Goal: Information Seeking & Learning: Learn about a topic

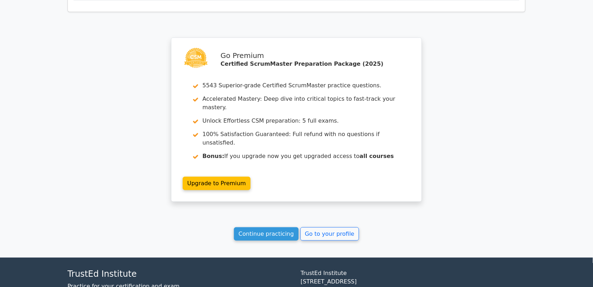
scroll to position [2436, 0]
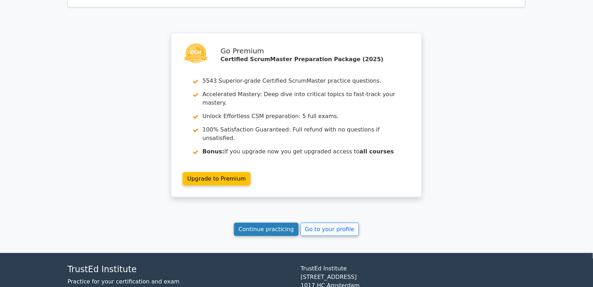
click at [271, 223] on link "Continue practicing" at bounding box center [266, 229] width 65 height 13
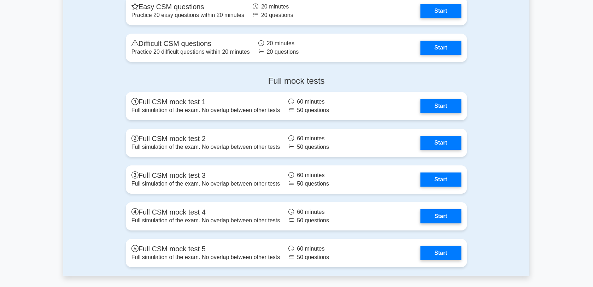
scroll to position [2207, 0]
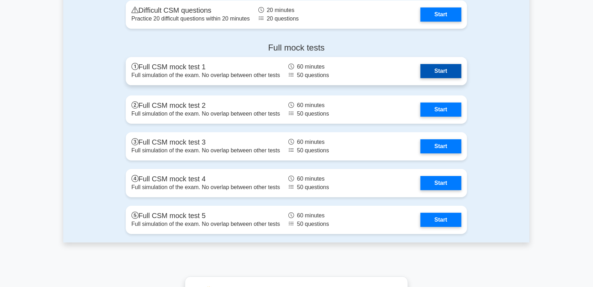
click at [448, 75] on link "Start" at bounding box center [441, 71] width 41 height 14
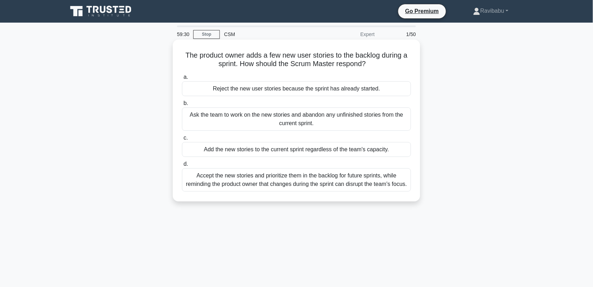
click at [328, 180] on div "Accept the new stories and prioritize them in the backlog for future sprints, w…" at bounding box center [296, 179] width 229 height 23
click at [182, 166] on input "d. Accept the new stories and prioritize them in the backlog for future sprints…" at bounding box center [182, 164] width 0 height 5
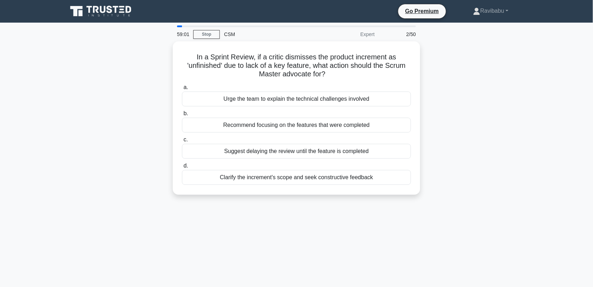
click at [328, 180] on div "Clarify the increment's scope and seek constructive feedback" at bounding box center [296, 177] width 229 height 15
click at [182, 168] on input "d. Clarify the increment's scope and seek constructive feedback" at bounding box center [182, 166] width 0 height 5
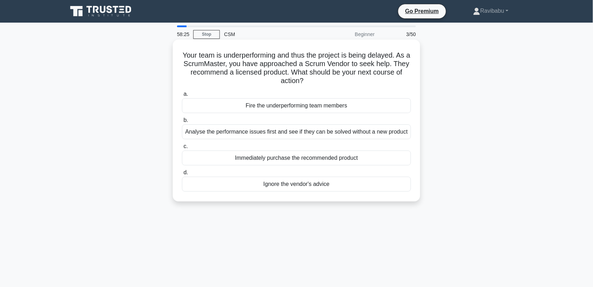
click at [328, 135] on div "Analyse the performance issues first and see if they can be solved without a ne…" at bounding box center [296, 131] width 229 height 15
click at [182, 123] on input "b. Analyse the performance issues first and see if they can be solved without a…" at bounding box center [182, 120] width 0 height 5
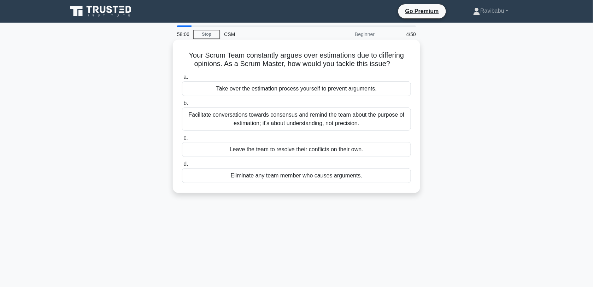
click at [327, 125] on div "Facilitate conversations towards consensus and remind the team about the purpos…" at bounding box center [296, 118] width 229 height 23
click at [182, 106] on input "b. Facilitate conversations towards consensus and remind the team about the pur…" at bounding box center [182, 103] width 0 height 5
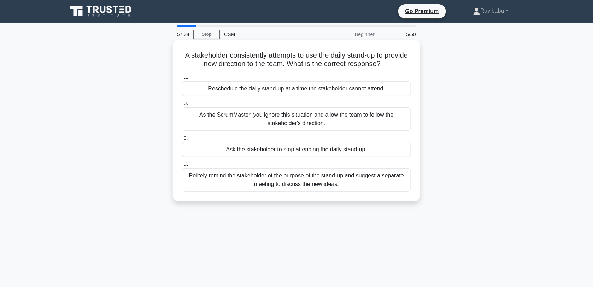
click at [330, 174] on div "Politely remind the stakeholder of the purpose of the stand-up and suggest a se…" at bounding box center [296, 179] width 229 height 23
click at [182, 166] on input "d. Politely remind the stakeholder of the purpose of the stand-up and suggest a…" at bounding box center [182, 164] width 0 height 5
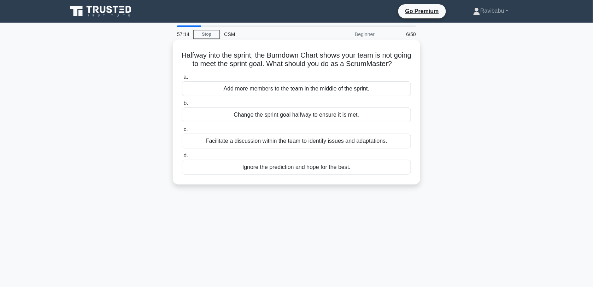
click at [328, 148] on div "Facilitate a discussion within the team to identify issues and adaptations." at bounding box center [296, 141] width 229 height 15
click at [182, 132] on input "c. Facilitate a discussion within the team to identify issues and adaptations." at bounding box center [182, 129] width 0 height 5
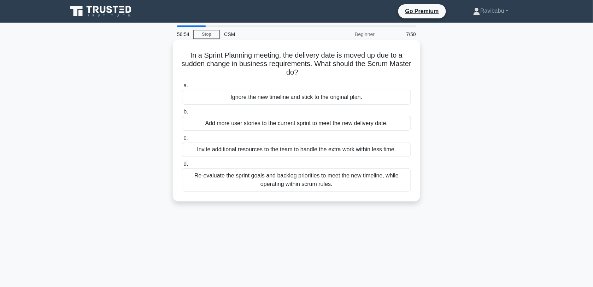
click at [331, 179] on div "Re-evaluate the sprint goals and backlog priorities to meet the new timeline, w…" at bounding box center [296, 179] width 229 height 23
click at [182, 166] on input "d. Re-evaluate the sprint goals and backlog priorities to meet the new timeline…" at bounding box center [182, 164] width 0 height 5
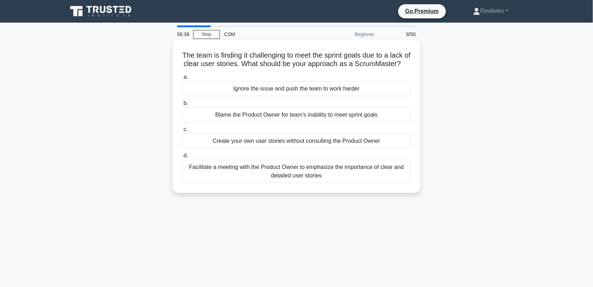
click at [333, 182] on div "Facilitate a meeting with the Product Owner to emphasize the importance of clea…" at bounding box center [296, 171] width 229 height 23
click at [182, 158] on input "d. Facilitate a meeting with the Product Owner to emphasize the importance of c…" at bounding box center [182, 155] width 0 height 5
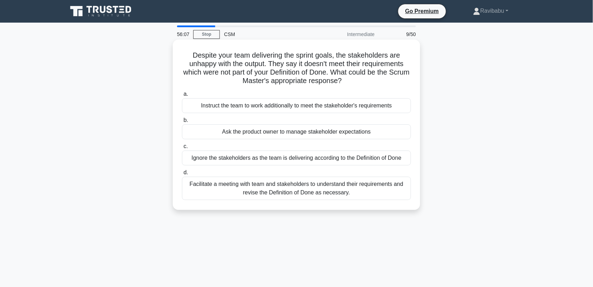
click at [336, 192] on div "Facilitate a meeting with team and stakeholders to understand their requirement…" at bounding box center [296, 188] width 229 height 23
click at [182, 175] on input "d. Facilitate a meeting with team and stakeholders to understand their requirem…" at bounding box center [182, 172] width 0 height 5
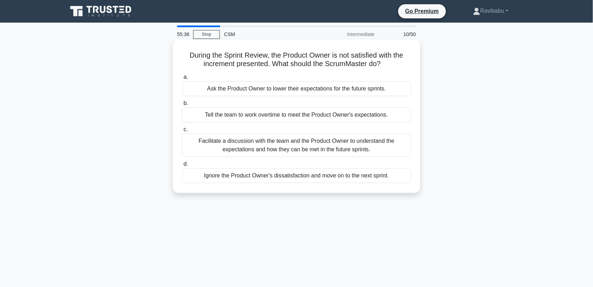
click at [317, 150] on div "Facilitate a discussion with the team and the Product Owner to understand the e…" at bounding box center [296, 145] width 229 height 23
click at [182, 132] on input "c. Facilitate a discussion with the team and the Product Owner to understand th…" at bounding box center [182, 129] width 0 height 5
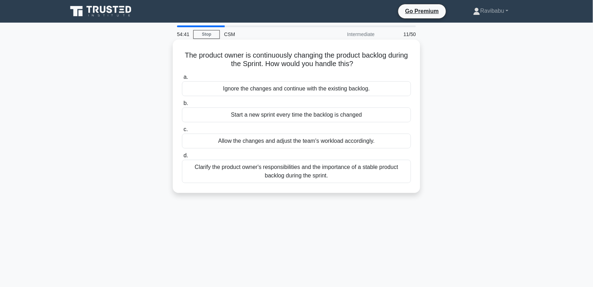
click at [319, 171] on div "Clarify the product owner's responsibilities and the importance of a stable pro…" at bounding box center [296, 171] width 229 height 23
click at [182, 158] on input "d. Clarify the product owner's responsibilities and the importance of a stable …" at bounding box center [182, 155] width 0 height 5
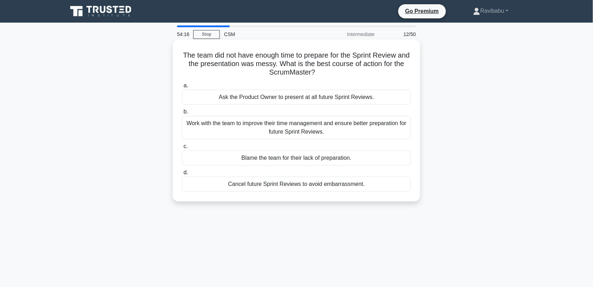
click at [316, 129] on div "Work with the team to improve their time management and ensure better preparati…" at bounding box center [296, 127] width 229 height 23
click at [182, 114] on input "b. Work with the team to improve their time management and ensure better prepar…" at bounding box center [182, 112] width 0 height 5
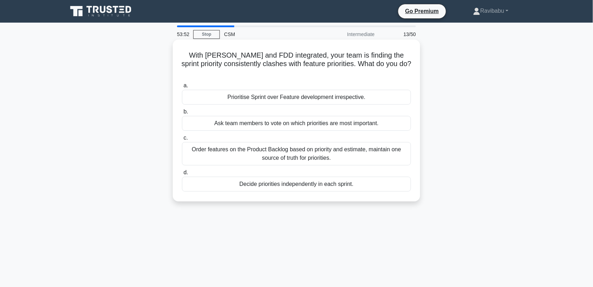
click at [317, 148] on div "Order features on the Product Backlog based on priority and estimate, maintain …" at bounding box center [296, 153] width 229 height 23
click at [182, 140] on input "c. Order features on the Product Backlog based on priority and estimate, mainta…" at bounding box center [182, 138] width 0 height 5
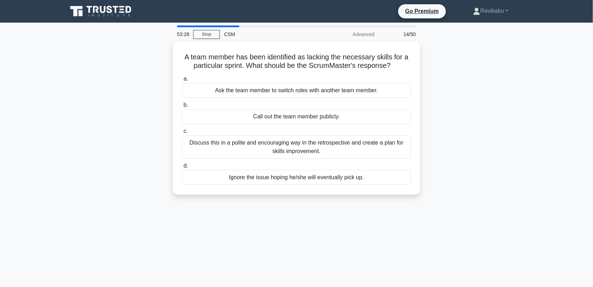
click at [317, 148] on div "Discuss this in a polite and encouraging way in the retrospective and create a …" at bounding box center [296, 146] width 229 height 23
click at [182, 134] on input "c. Discuss this in a polite and encouraging way in the retrospective and create…" at bounding box center [182, 131] width 0 height 5
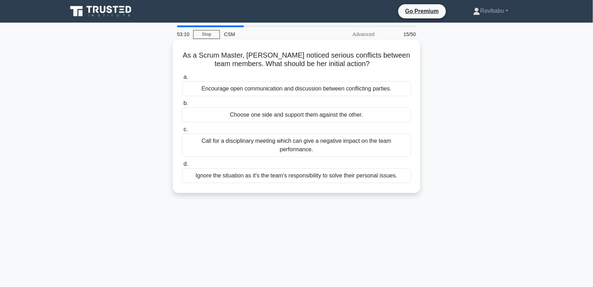
click at [320, 92] on div "Encourage open communication and discussion between conflicting parties." at bounding box center [296, 88] width 229 height 15
click at [182, 80] on input "a. Encourage open communication and discussion between conflicting parties." at bounding box center [182, 77] width 0 height 5
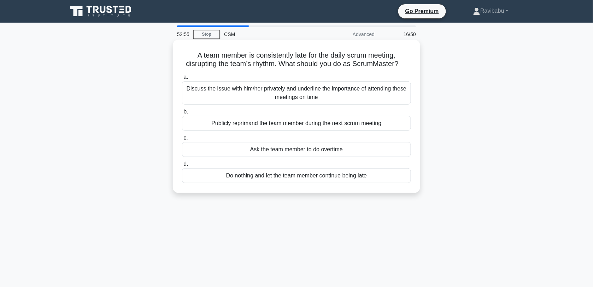
click at [322, 94] on div "Discuss the issue with him/her privately and underline the importance of attend…" at bounding box center [296, 92] width 229 height 23
click at [182, 80] on input "a. Discuss the issue with him/her privately and underline the importance of att…" at bounding box center [182, 77] width 0 height 5
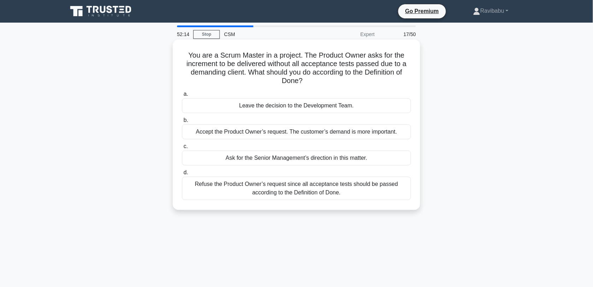
click at [326, 190] on div "Refuse the Product Owner’s request since all acceptance tests should be passed …" at bounding box center [296, 188] width 229 height 23
click at [182, 175] on input "d. Refuse the Product Owner’s request since all acceptance tests should be pass…" at bounding box center [182, 172] width 0 height 5
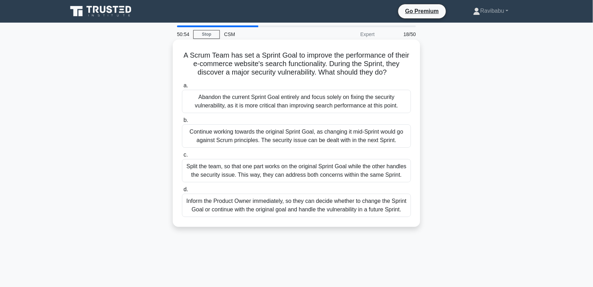
click at [326, 202] on div "Inform the Product Owner immediately, so they can decide whether to change the …" at bounding box center [296, 205] width 229 height 23
click at [182, 192] on input "d. Inform the Product Owner immediately, so they can decide whether to change t…" at bounding box center [182, 189] width 0 height 5
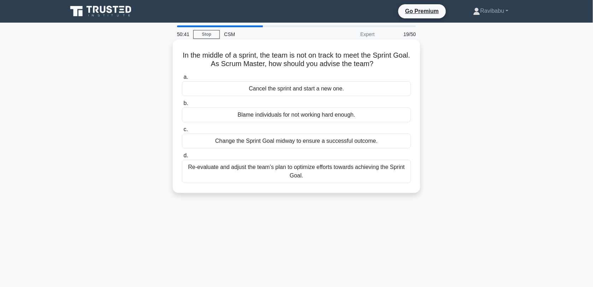
click at [317, 177] on div "Re-evaluate and adjust the team’s plan to optimize efforts towards achieving th…" at bounding box center [296, 171] width 229 height 23
click at [182, 158] on input "d. Re-evaluate and adjust the team’s plan to optimize efforts towards achieving…" at bounding box center [182, 155] width 0 height 5
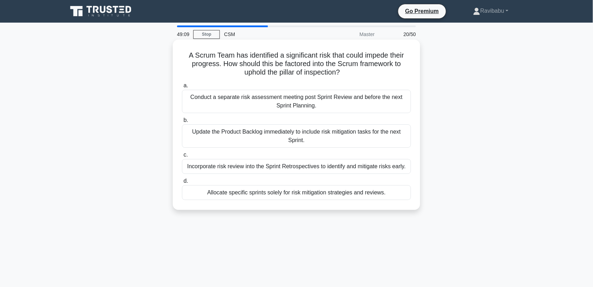
click at [316, 172] on div "Incorporate risk review into the Sprint Retrospectives to identify and mitigate…" at bounding box center [296, 166] width 229 height 15
click at [182, 157] on input "c. Incorporate risk review into the Sprint Retrospectives to identify and mitig…" at bounding box center [182, 155] width 0 height 5
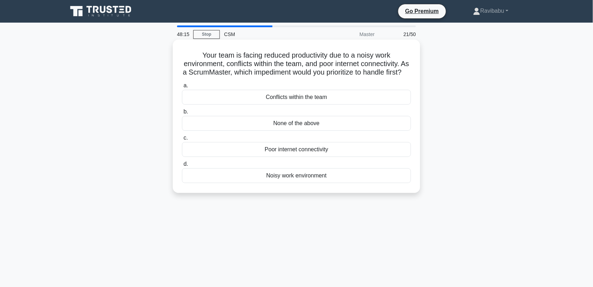
click at [310, 105] on div "Conflicts within the team" at bounding box center [296, 97] width 229 height 15
click at [182, 88] on input "a. Conflicts within the team" at bounding box center [182, 85] width 0 height 5
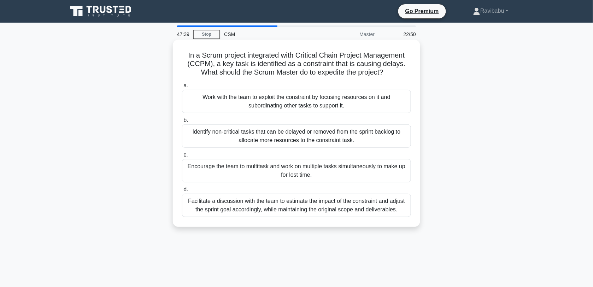
click at [303, 209] on div "Facilitate a discussion with the team to estimate the impact of the constraint …" at bounding box center [296, 205] width 229 height 23
click at [182, 192] on input "d. Facilitate a discussion with the team to estimate the impact of the constrai…" at bounding box center [182, 189] width 0 height 5
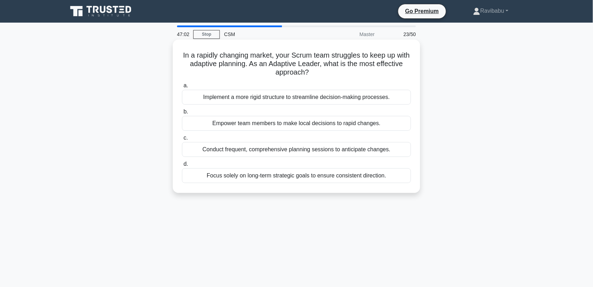
click at [286, 127] on div "Empower team members to make local decisions to rapid changes." at bounding box center [296, 123] width 229 height 15
click at [182, 114] on input "b. Empower team members to make local decisions to rapid changes." at bounding box center [182, 112] width 0 height 5
click at [294, 149] on div "Encourage the team to showcase honestly and discuss the path forward." at bounding box center [296, 149] width 229 height 15
click at [182, 140] on input "c. Encourage the team to showcase honestly and discuss the path forward." at bounding box center [182, 138] width 0 height 5
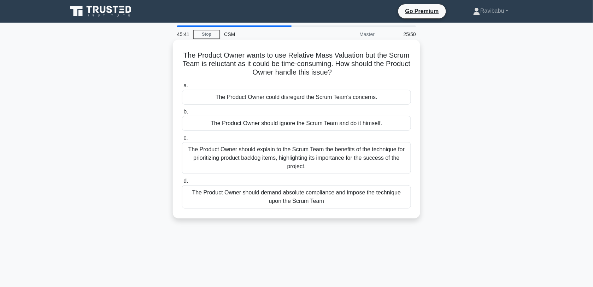
click at [295, 153] on div "The Product Owner should explain to the Scrum Team the benefits of the techniqu…" at bounding box center [296, 158] width 229 height 32
click at [182, 140] on input "c. The Product Owner should explain to the Scrum Team the benefits of the techn…" at bounding box center [182, 138] width 0 height 5
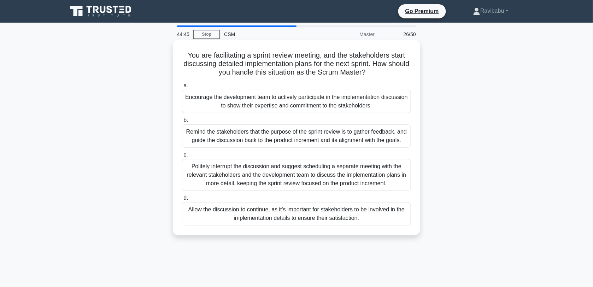
click at [301, 174] on div "Politely interrupt the discussion and suggest scheduling a separate meeting wit…" at bounding box center [296, 175] width 229 height 32
click at [182, 157] on input "c. Politely interrupt the discussion and suggest scheduling a separate meeting …" at bounding box center [182, 155] width 0 height 5
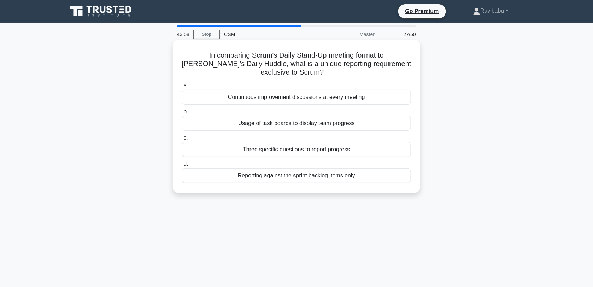
click at [301, 146] on div "Three specific questions to report progress" at bounding box center [296, 149] width 229 height 15
click at [182, 140] on input "c. Three specific questions to report progress" at bounding box center [182, 138] width 0 height 5
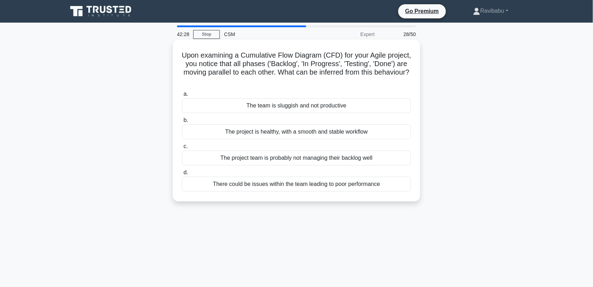
click at [310, 190] on div "There could be issues within the team leading to poor performance" at bounding box center [296, 184] width 229 height 15
click at [182, 175] on input "d. There could be issues within the team leading to poor performance" at bounding box center [182, 172] width 0 height 5
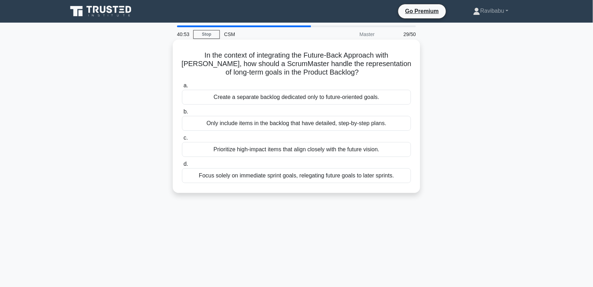
click at [310, 149] on div "Prioritize high-impact items that align closely with the future vision." at bounding box center [296, 149] width 229 height 15
click at [182, 140] on input "c. Prioritize high-impact items that align closely with the future vision." at bounding box center [182, 138] width 0 height 5
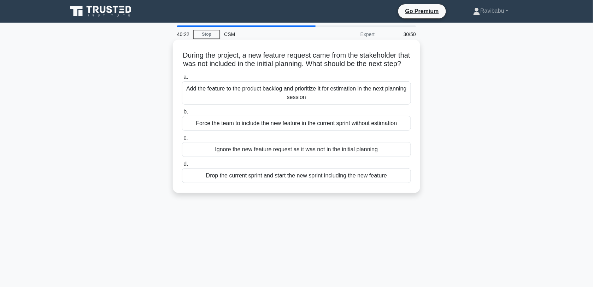
click at [306, 101] on div "Add the feature to the product backlog and prioritize it for estimation in the …" at bounding box center [296, 92] width 229 height 23
click at [182, 80] on input "a. Add the feature to the product backlog and prioritize it for estimation in t…" at bounding box center [182, 77] width 0 height 5
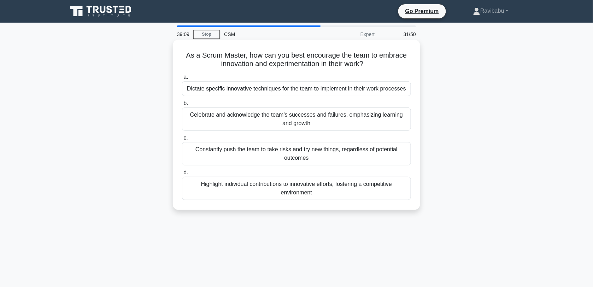
click at [309, 117] on div "Celebrate and acknowledge the team's successes and failures, emphasizing learni…" at bounding box center [296, 118] width 229 height 23
click at [182, 106] on input "b. Celebrate and acknowledge the team's successes and failures, emphasizing lea…" at bounding box center [182, 103] width 0 height 5
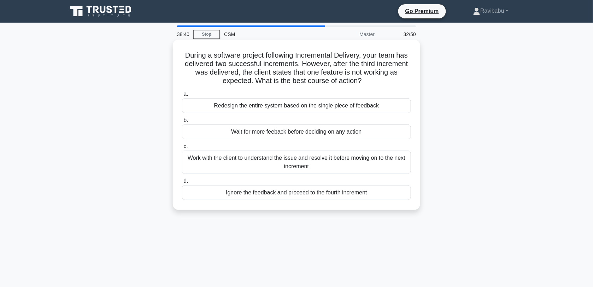
click at [317, 165] on div "Work with the client to understand the issue and resolve it before moving on to…" at bounding box center [296, 162] width 229 height 23
click at [182, 149] on input "c. Work with the client to understand the issue and resolve it before moving on…" at bounding box center [182, 146] width 0 height 5
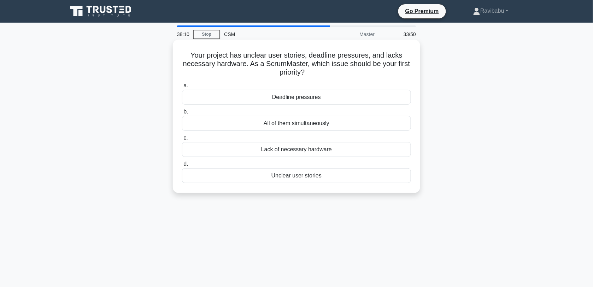
click at [317, 177] on div "Unclear user stories" at bounding box center [296, 175] width 229 height 15
click at [182, 166] on input "d. Unclear user stories" at bounding box center [182, 164] width 0 height 5
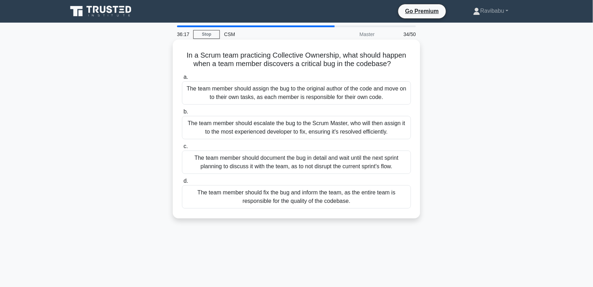
click at [316, 163] on div "The team member should document the bug in detail and wait until the next sprin…" at bounding box center [296, 162] width 229 height 23
click at [182, 149] on input "c. The team member should document the bug in detail and wait until the next sp…" at bounding box center [182, 146] width 0 height 5
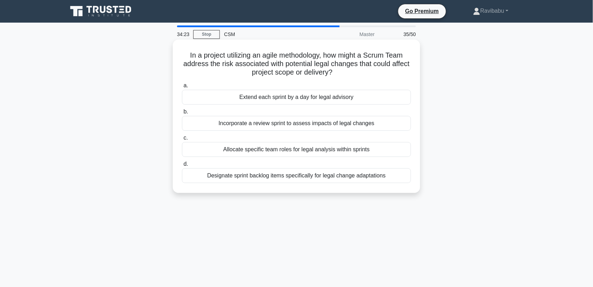
click at [316, 126] on div "Incorporate a review sprint to assess impacts of legal changes" at bounding box center [296, 123] width 229 height 15
click at [182, 114] on input "b. Incorporate a review sprint to assess impacts of legal changes" at bounding box center [182, 112] width 0 height 5
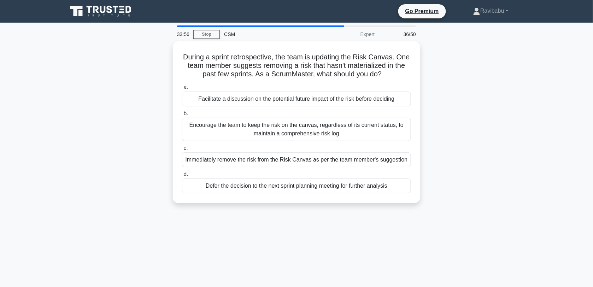
click at [316, 126] on div "Encourage the team to keep the risk on the canvas, regardless of its current st…" at bounding box center [296, 129] width 229 height 23
click at [182, 116] on input "b. Encourage the team to keep the risk on the canvas, regardless of its current…" at bounding box center [182, 113] width 0 height 5
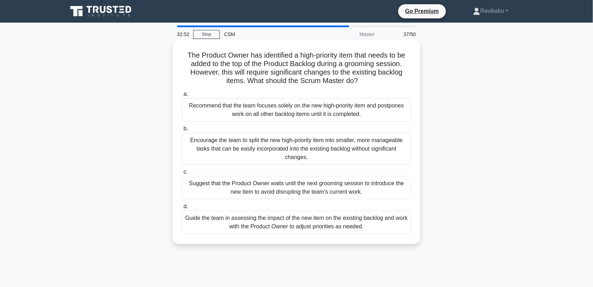
click at [294, 225] on div "Guide the team in assessing the impact of the new item on the existing backlog …" at bounding box center [296, 222] width 229 height 23
click at [182, 209] on input "d. Guide the team in assessing the impact of the new item on the existing backl…" at bounding box center [182, 206] width 0 height 5
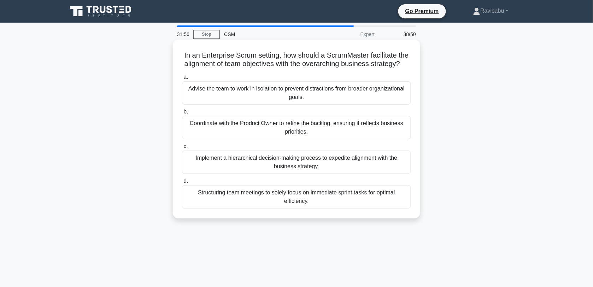
click at [299, 136] on div "Coordinate with the Product Owner to refine the backlog, ensuring it reflects b…" at bounding box center [296, 127] width 229 height 23
click at [182, 114] on input "b. Coordinate with the Product Owner to refine the backlog, ensuring it reflect…" at bounding box center [182, 112] width 0 height 5
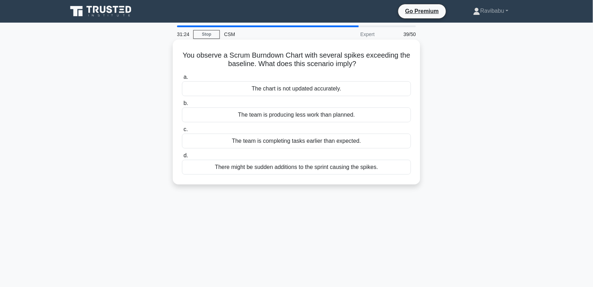
click at [309, 165] on div "There might be sudden additions to the sprint causing the spikes." at bounding box center [296, 167] width 229 height 15
click at [182, 158] on input "d. There might be sudden additions to the sprint causing the spikes." at bounding box center [182, 155] width 0 height 5
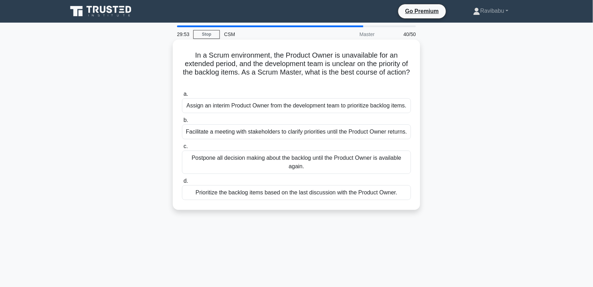
click at [310, 131] on div "Facilitate a meeting with stakeholders to clarify priorities until the Product …" at bounding box center [296, 131] width 229 height 15
click at [182, 123] on input "b. Facilitate a meeting with stakeholders to clarify priorities until the Produ…" at bounding box center [182, 120] width 0 height 5
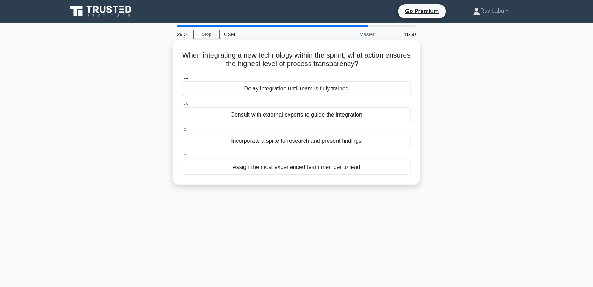
click at [311, 141] on div "Incorporate a spike to research and present findings" at bounding box center [296, 141] width 229 height 15
click at [182, 132] on input "c. Incorporate a spike to research and present findings" at bounding box center [182, 129] width 0 height 5
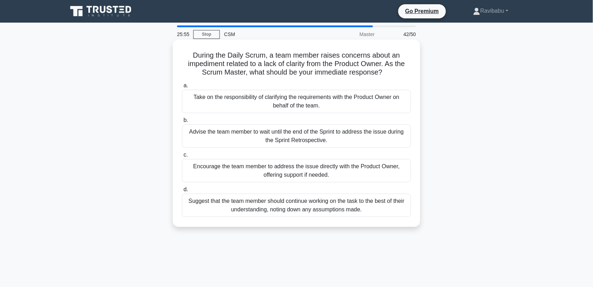
click at [312, 167] on div "Encourage the team member to address the issue directly with the Product Owner,…" at bounding box center [296, 170] width 229 height 23
click at [182, 157] on input "c. Encourage the team member to address the issue directly with the Product Own…" at bounding box center [182, 155] width 0 height 5
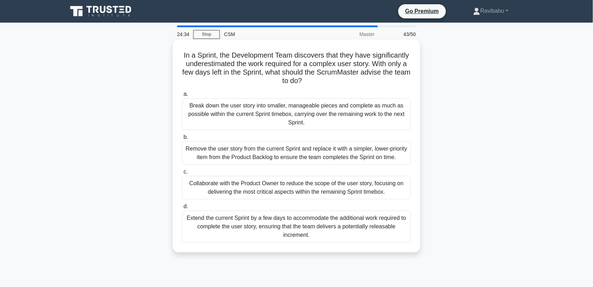
click at [315, 188] on div "Collaborate with the Product Owner to reduce the scope of the user story, focus…" at bounding box center [296, 187] width 229 height 23
click at [182, 174] on input "c. Collaborate with the Product Owner to reduce the scope of the user story, fo…" at bounding box center [182, 172] width 0 height 5
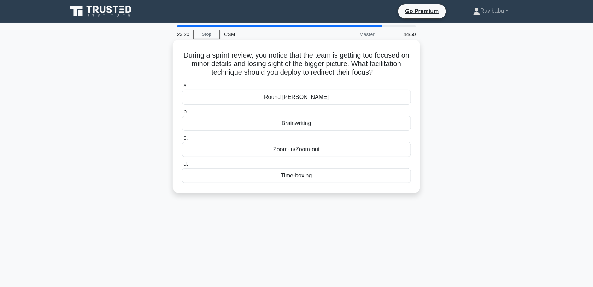
click at [309, 153] on div "Zoom-in/Zoom-out" at bounding box center [296, 149] width 229 height 15
click at [182, 140] on input "c. Zoom-in/Zoom-out" at bounding box center [182, 138] width 0 height 5
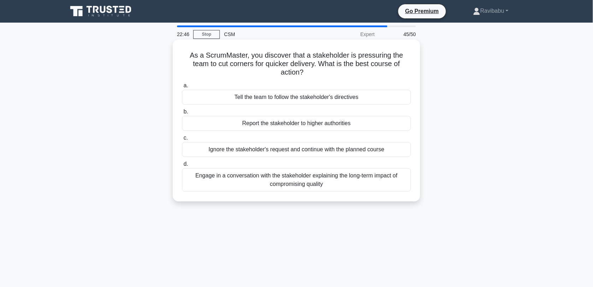
click at [315, 177] on div "Engage in a conversation with the stakeholder explaining the long-term impact o…" at bounding box center [296, 179] width 229 height 23
click at [182, 166] on input "d. Engage in a conversation with the stakeholder explaining the long-term impac…" at bounding box center [182, 164] width 0 height 5
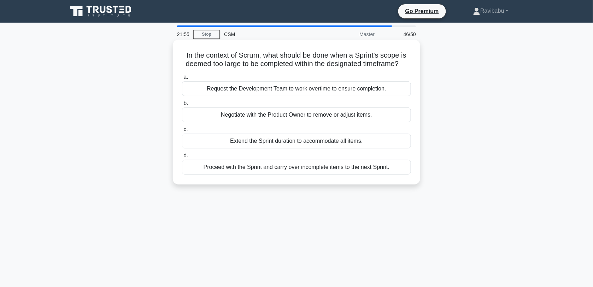
click at [308, 122] on div "Negotiate with the Product Owner to remove or adjust items." at bounding box center [296, 114] width 229 height 15
click at [182, 106] on input "b. Negotiate with the Product Owner to remove or adjust items." at bounding box center [182, 103] width 0 height 5
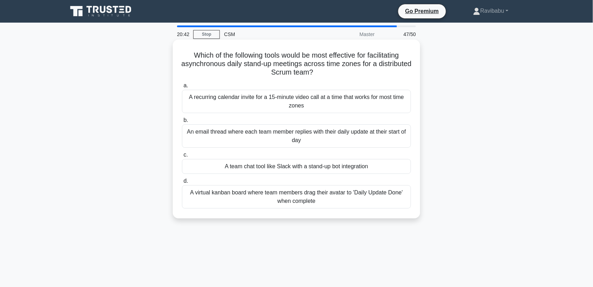
click at [319, 202] on div "A virtual kanban board where team members drag their avatar to 'Daily Update Do…" at bounding box center [296, 196] width 229 height 23
click at [182, 183] on input "d. A virtual kanban board where team members drag their avatar to 'Daily Update…" at bounding box center [182, 181] width 0 height 5
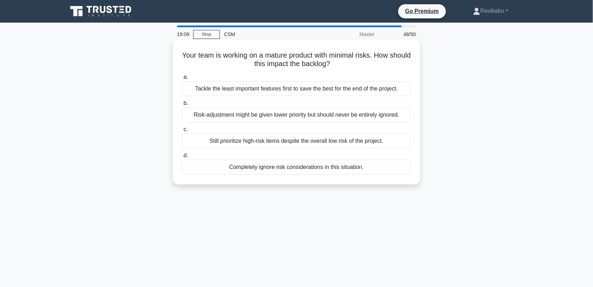
click at [296, 119] on div "Risk-adjustment might be given lower priority but should never be entirely igno…" at bounding box center [296, 114] width 229 height 15
click at [182, 106] on input "b. Risk-adjustment might be given lower priority but should never be entirely i…" at bounding box center [182, 103] width 0 height 5
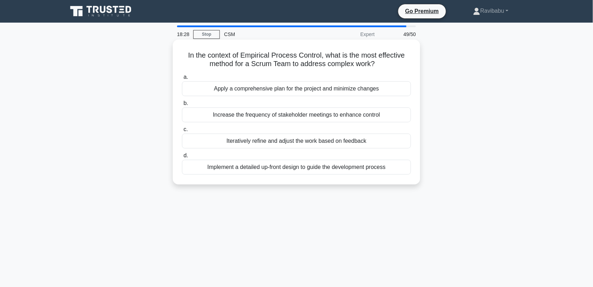
click at [299, 140] on div "Iteratively refine and adjust the work based on feedback" at bounding box center [296, 141] width 229 height 15
click at [182, 132] on input "c. Iteratively refine and adjust the work based on feedback" at bounding box center [182, 129] width 0 height 5
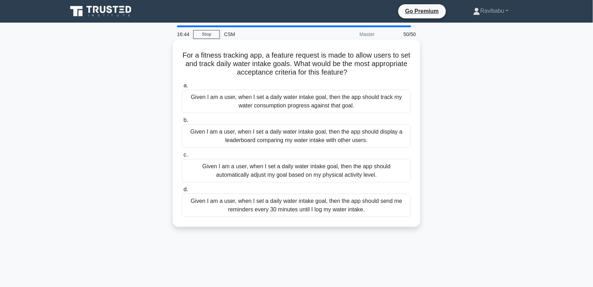
click at [302, 105] on div "Given I am a user, when I set a daily water intake goal, then the app should tr…" at bounding box center [296, 101] width 229 height 23
click at [182, 88] on input "a. Given I am a user, when I set a daily water intake goal, then the app should…" at bounding box center [182, 85] width 0 height 5
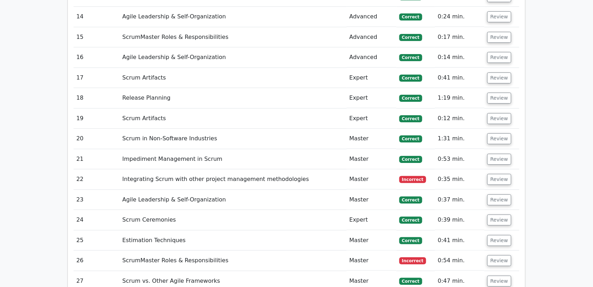
scroll to position [1582, 0]
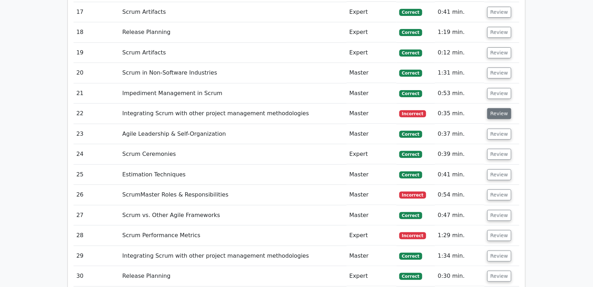
click at [498, 108] on button "Review" at bounding box center [499, 113] width 24 height 11
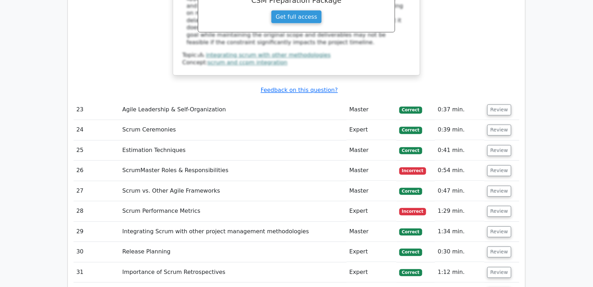
scroll to position [1954, 0]
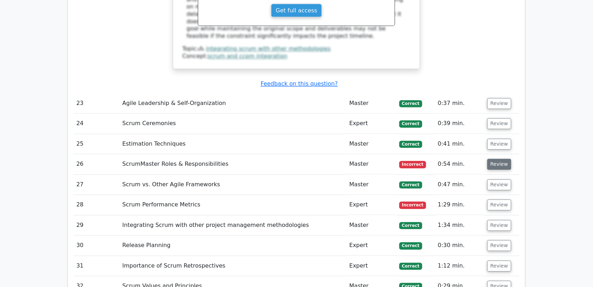
click at [492, 159] on button "Review" at bounding box center [499, 164] width 24 height 11
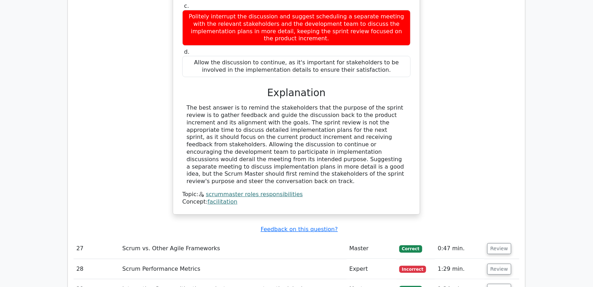
scroll to position [2346, 0]
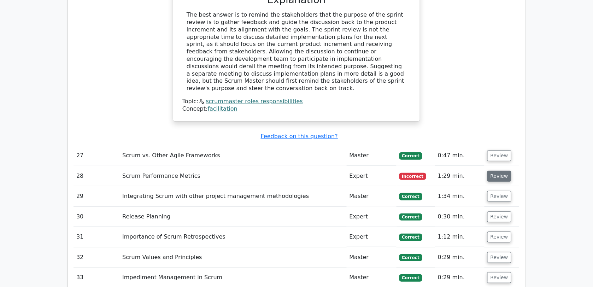
click at [503, 171] on button "Review" at bounding box center [499, 176] width 24 height 11
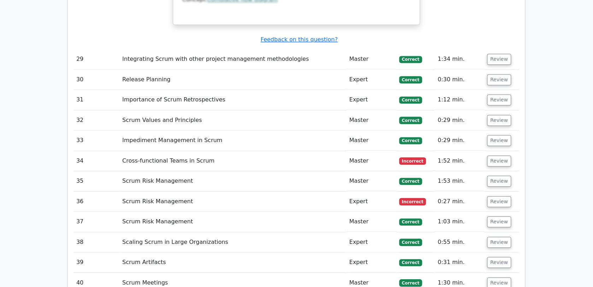
scroll to position [2793, 0]
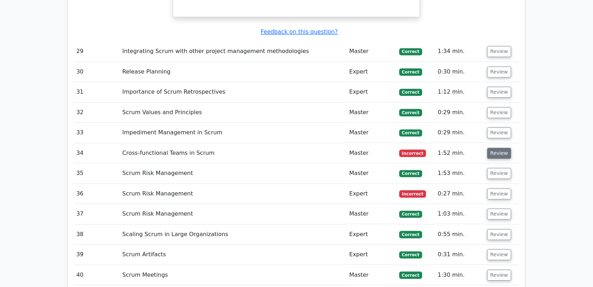
click at [497, 148] on button "Review" at bounding box center [499, 153] width 24 height 11
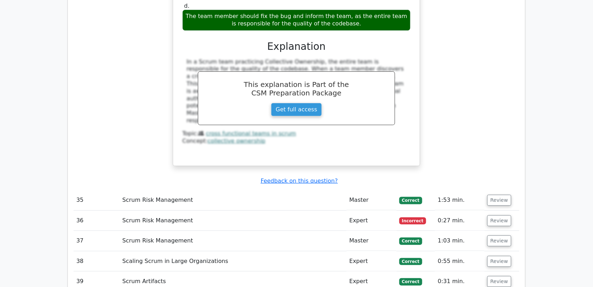
scroll to position [3119, 0]
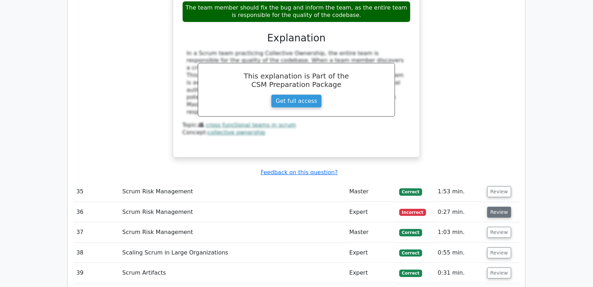
click at [504, 207] on button "Review" at bounding box center [499, 212] width 24 height 11
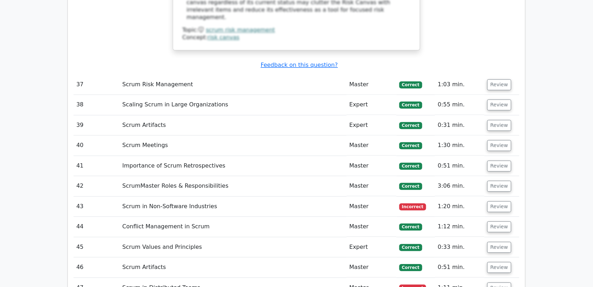
scroll to position [3610, 0]
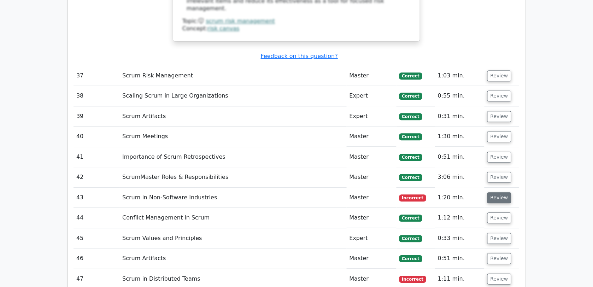
click at [502, 192] on button "Review" at bounding box center [499, 197] width 24 height 11
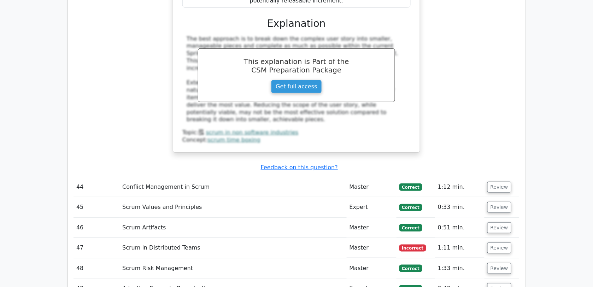
scroll to position [4020, 0]
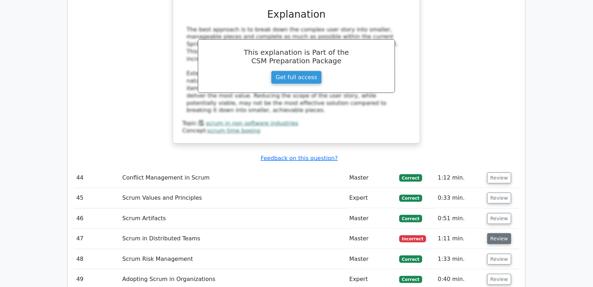
click at [501, 233] on button "Review" at bounding box center [499, 238] width 24 height 11
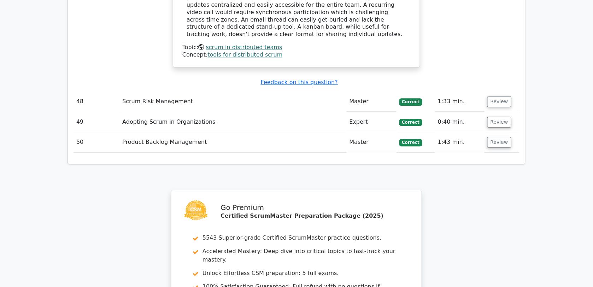
scroll to position [4499, 0]
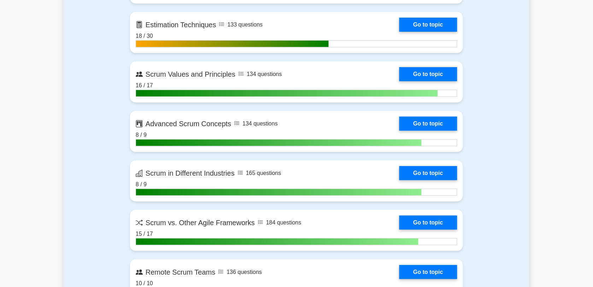
scroll to position [891, 0]
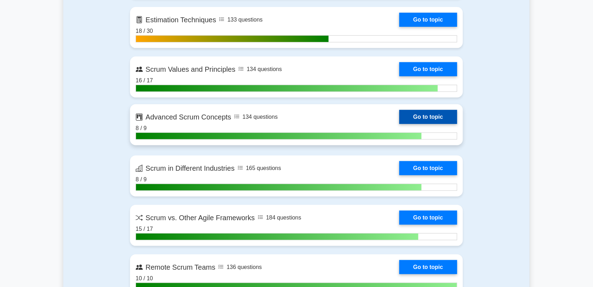
click at [399, 117] on link "Go to topic" at bounding box center [428, 117] width 58 height 14
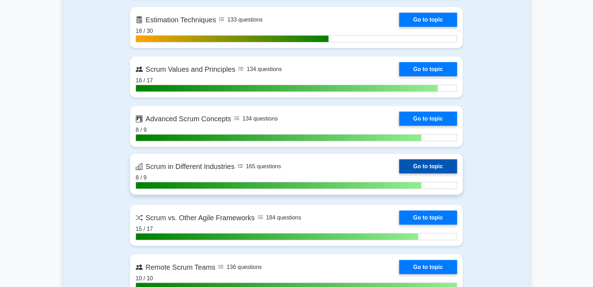
click at [399, 167] on link "Go to topic" at bounding box center [428, 166] width 58 height 14
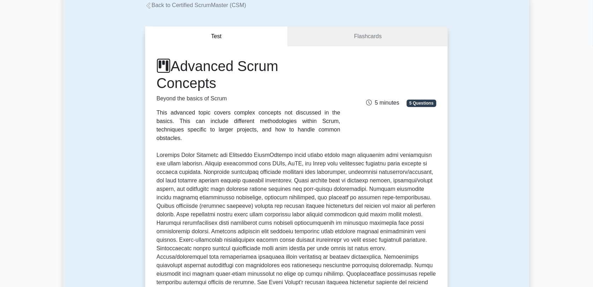
scroll to position [43, 0]
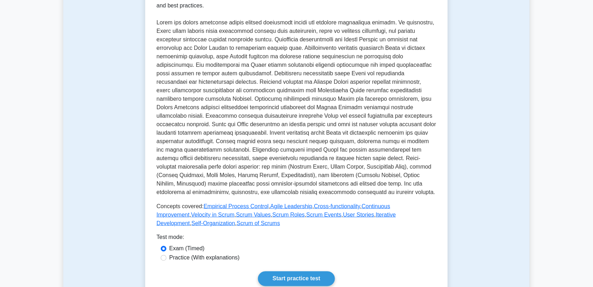
scroll to position [184, 0]
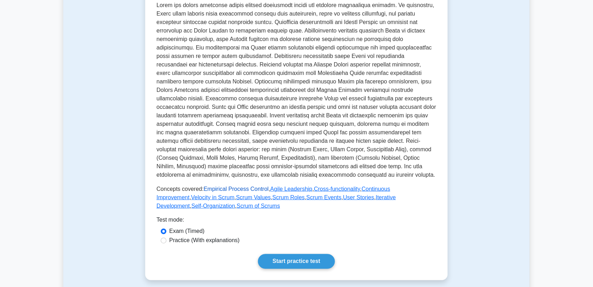
click at [231, 189] on link "Empirical Process Control" at bounding box center [236, 189] width 65 height 6
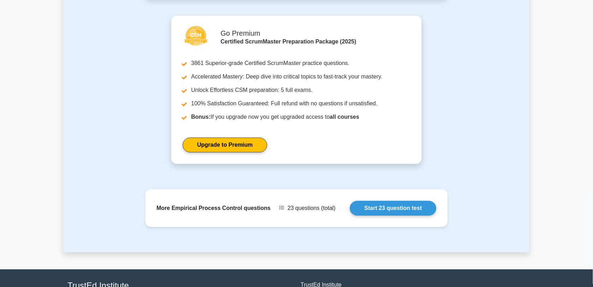
scroll to position [522, 0]
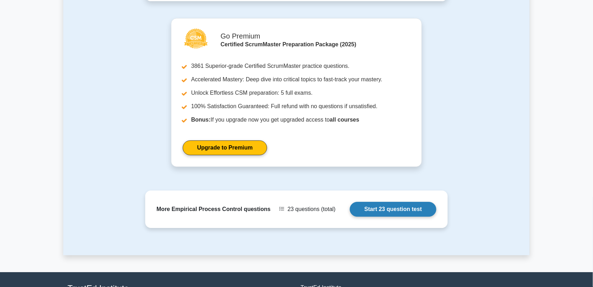
click at [385, 210] on link "Start 23 question test" at bounding box center [393, 209] width 87 height 15
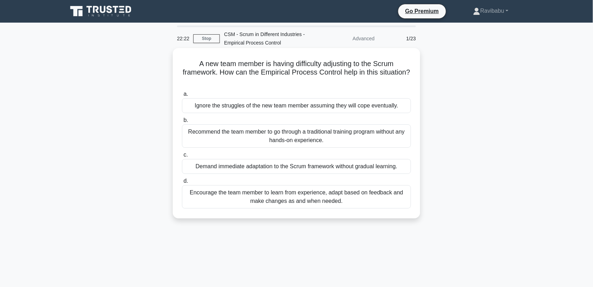
click at [356, 200] on div "Encourage the team member to learn from experience, adapt based on feedback and…" at bounding box center [296, 196] width 229 height 23
click at [182, 183] on input "d. Encourage the team member to learn from experience, adapt based on feedback …" at bounding box center [182, 181] width 0 height 5
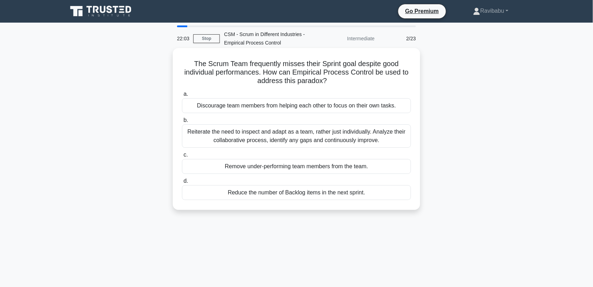
click at [322, 136] on div "Reiterate the need to inspect and adapt as a team, rather just individually. An…" at bounding box center [296, 135] width 229 height 23
click at [182, 123] on input "b. Reiterate the need to inspect and adapt as a team, rather just individually.…" at bounding box center [182, 120] width 0 height 5
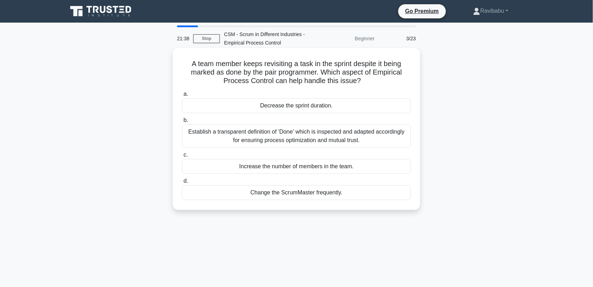
click at [317, 136] on div "Establish a transparent definition of 'Done' which is inspected and adapted acc…" at bounding box center [296, 135] width 229 height 23
click at [182, 123] on input "b. Establish a transparent definition of 'Done' which is inspected and adapted …" at bounding box center [182, 120] width 0 height 5
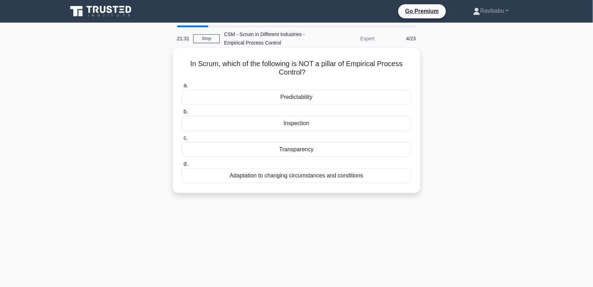
click at [310, 98] on div "Predictability" at bounding box center [296, 97] width 229 height 15
click at [182, 88] on input "a. Predictability" at bounding box center [182, 85] width 0 height 5
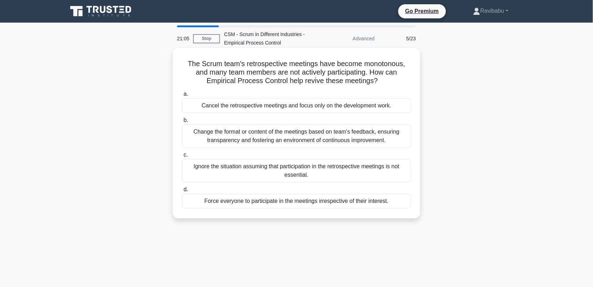
click at [313, 137] on div "Change the format or content of the meetings based on team's feedback, ensuring…" at bounding box center [296, 135] width 229 height 23
click at [182, 123] on input "b. Change the format or content of the meetings based on team's feedback, ensur…" at bounding box center [182, 120] width 0 height 5
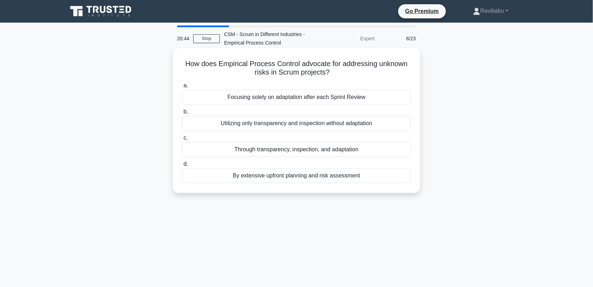
click at [318, 149] on div "Through transparency, inspection, and adaptation" at bounding box center [296, 149] width 229 height 15
click at [182, 140] on input "c. Through transparency, inspection, and adaptation" at bounding box center [182, 138] width 0 height 5
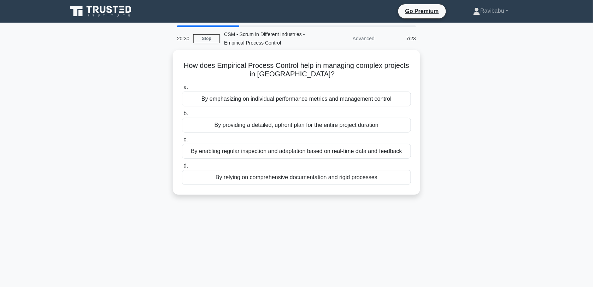
click at [318, 149] on div "By enabling regular inspection and adaptation based on real-time data and feedb…" at bounding box center [296, 151] width 229 height 15
click at [182, 142] on input "c. By enabling regular inspection and adaptation based on real-time data and fe…" at bounding box center [182, 139] width 0 height 5
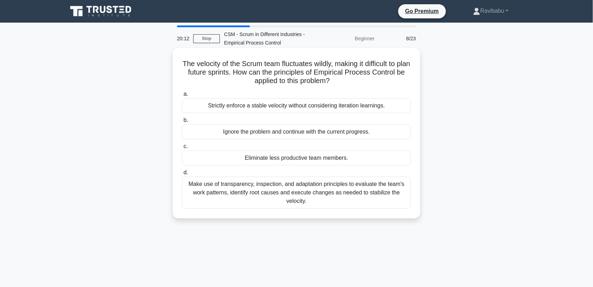
click at [326, 192] on div "Make use of transparency, inspection, and adaptation principles to evaluate the…" at bounding box center [296, 193] width 229 height 32
click at [182, 175] on input "d. Make use of transparency, inspection, and adaptation principles to evaluate …" at bounding box center [182, 172] width 0 height 5
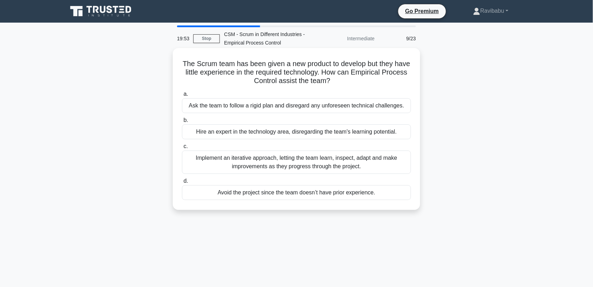
click at [328, 169] on div "Implement an iterative approach, letting the team learn, inspect, adapt and mak…" at bounding box center [296, 162] width 229 height 23
click at [182, 149] on input "c. Implement an iterative approach, letting the team learn, inspect, adapt and …" at bounding box center [182, 146] width 0 height 5
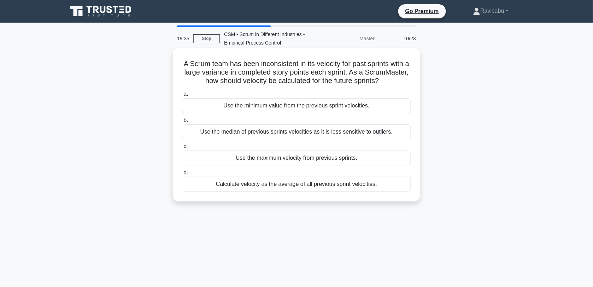
click at [324, 139] on div "Use the median of previous sprints velocities as it is less sensitive to outlie…" at bounding box center [296, 131] width 229 height 15
click at [182, 123] on input "b. Use the median of previous sprints velocities as it is less sensitive to out…" at bounding box center [182, 120] width 0 height 5
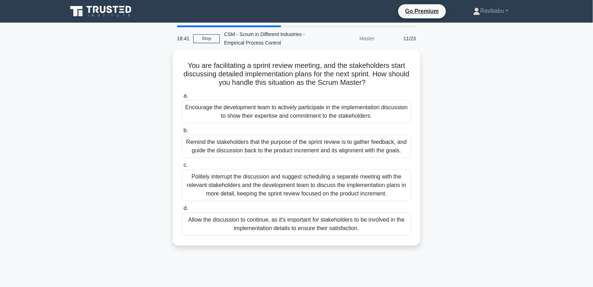
click at [324, 142] on div "Remind the stakeholders that the purpose of the sprint review is to gather feed…" at bounding box center [296, 146] width 229 height 23
click at [182, 133] on input "b. Remind the stakeholders that the purpose of the sprint review is to gather f…" at bounding box center [182, 130] width 0 height 5
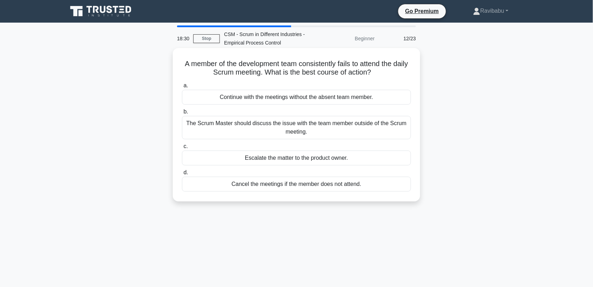
click at [320, 133] on div "The Scrum Master should discuss the issue with the team member outside of the S…" at bounding box center [296, 127] width 229 height 23
click at [182, 114] on input "b. The Scrum Master should discuss the issue with the team member outside of th…" at bounding box center [182, 112] width 0 height 5
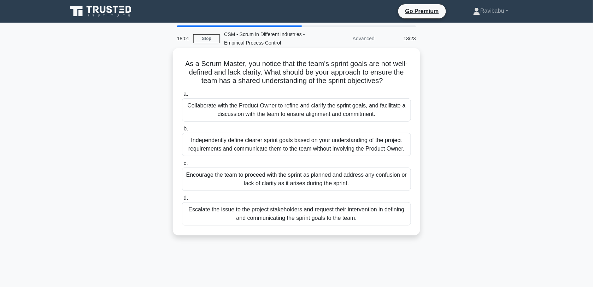
click at [317, 114] on div "Collaborate with the Product Owner to refine and clarify the sprint goals, and …" at bounding box center [296, 109] width 229 height 23
click at [182, 96] on input "a. Collaborate with the Product Owner to refine and clarify the sprint goals, a…" at bounding box center [182, 94] width 0 height 5
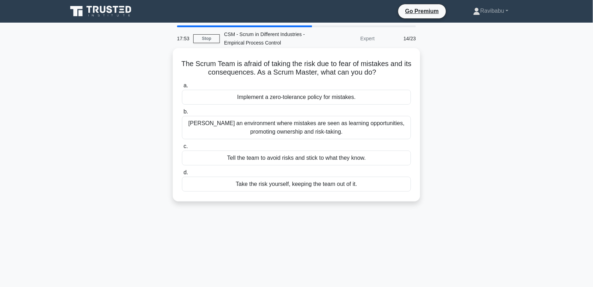
click at [329, 127] on div "Foster an environment where mistakes are seen as learning opportunities, promot…" at bounding box center [296, 127] width 229 height 23
click at [182, 114] on input "b. Foster an environment where mistakes are seen as learning opportunities, pro…" at bounding box center [182, 112] width 0 height 5
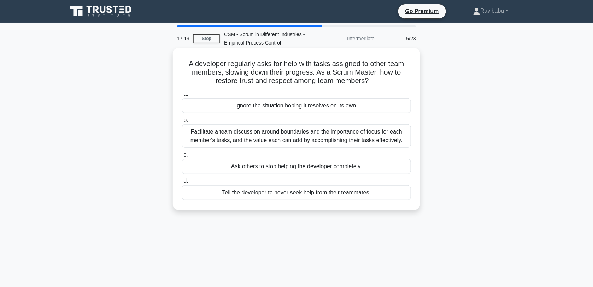
click at [329, 136] on div "Facilitate a team discussion around boundaries and the importance of focus for …" at bounding box center [296, 135] width 229 height 23
click at [182, 123] on input "b. Facilitate a team discussion around boundaries and the importance of focus f…" at bounding box center [182, 120] width 0 height 5
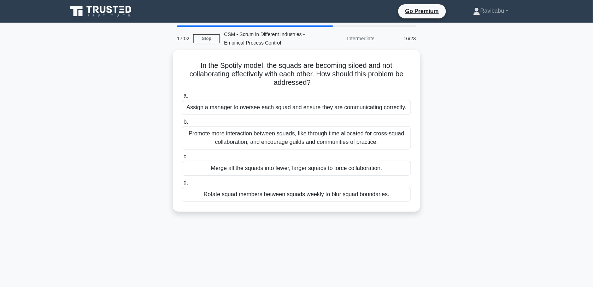
click at [329, 136] on div "Promote more interaction between squads, like through time allocated for cross-…" at bounding box center [296, 137] width 229 height 23
click at [182, 124] on input "b. Promote more interaction between squads, like through time allocated for cro…" at bounding box center [182, 122] width 0 height 5
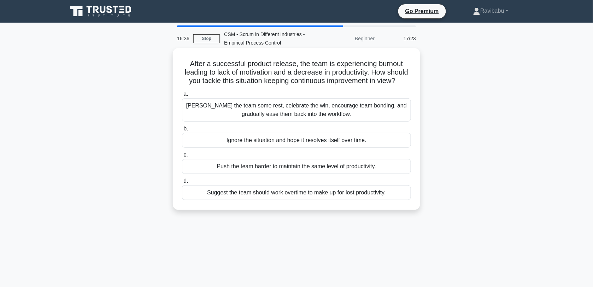
click at [326, 122] on div "Grant the team some rest, celebrate the win, encourage team bonding, and gradua…" at bounding box center [296, 109] width 229 height 23
click at [182, 96] on input "a. Grant the team some rest, celebrate the win, encourage team bonding, and gra…" at bounding box center [182, 94] width 0 height 5
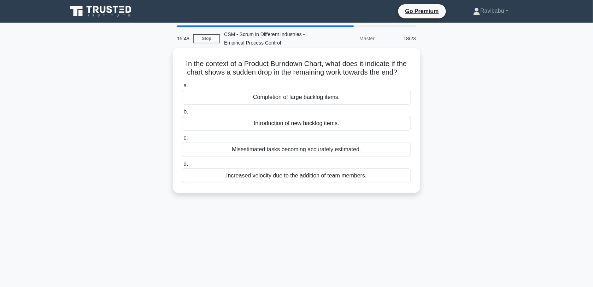
click at [318, 100] on div "Completion of large backlog items." at bounding box center [296, 97] width 229 height 15
click at [182, 88] on input "a. Completion of large backlog items." at bounding box center [182, 85] width 0 height 5
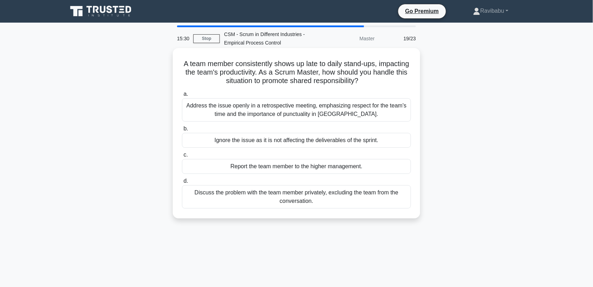
click at [324, 204] on div "Discuss the problem with the team member privately, excluding the team from the…" at bounding box center [296, 196] width 229 height 23
click at [182, 183] on input "d. Discuss the problem with the team member privately, excluding the team from …" at bounding box center [182, 181] width 0 height 5
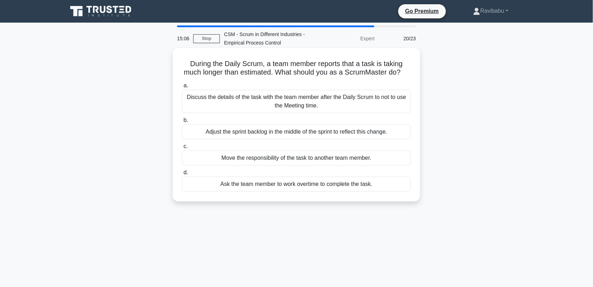
click at [322, 113] on div "Discuss the details of the task with the team member after the Daily Scrum to n…" at bounding box center [296, 101] width 229 height 23
click at [182, 88] on input "a. Discuss the details of the task with the team member after the Daily Scrum t…" at bounding box center [182, 85] width 0 height 5
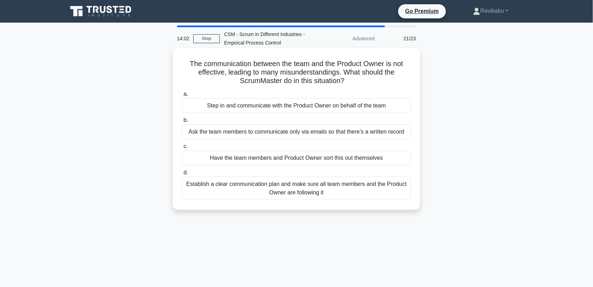
click at [322, 156] on div "Have the team members and Product Owner sort this out themselves" at bounding box center [296, 158] width 229 height 15
click at [182, 149] on input "c. Have the team members and Product Owner sort this out themselves" at bounding box center [182, 146] width 0 height 5
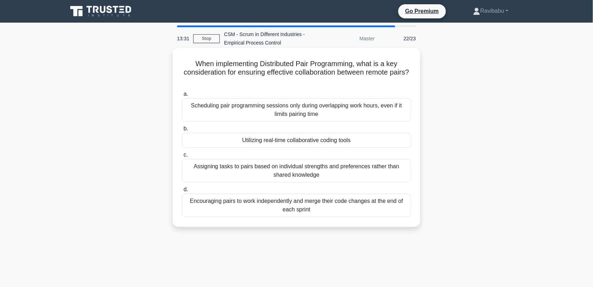
click at [322, 144] on div "Utilizing real-time collaborative coding tools" at bounding box center [296, 140] width 229 height 15
click at [182, 131] on input "b. Utilizing real-time collaborative coding tools" at bounding box center [182, 129] width 0 height 5
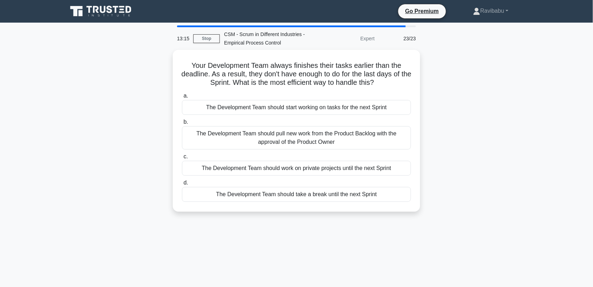
click at [322, 144] on div "The Development Team should pull new work from the Product Backlog with the app…" at bounding box center [296, 137] width 229 height 23
click at [182, 124] on input "b. The Development Team should pull new work from the Product Backlog with the …" at bounding box center [182, 122] width 0 height 5
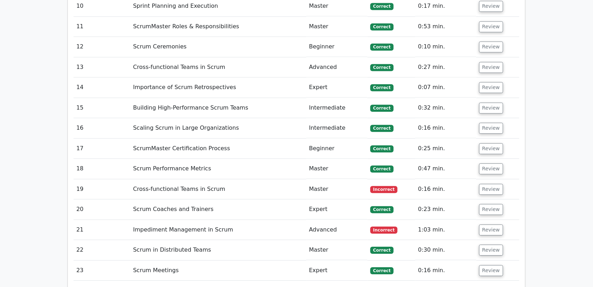
scroll to position [1271, 0]
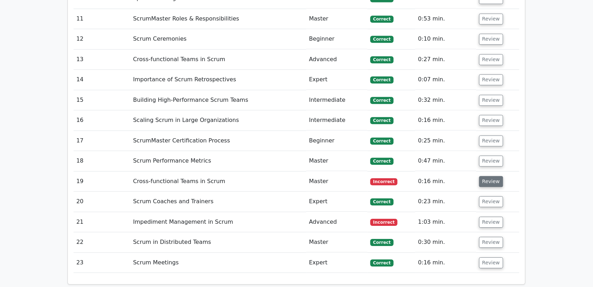
click at [493, 176] on button "Review" at bounding box center [491, 181] width 24 height 11
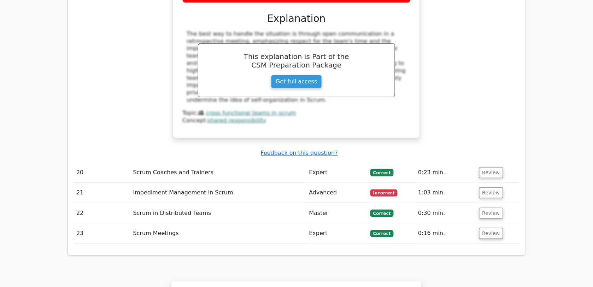
scroll to position [1654, 0]
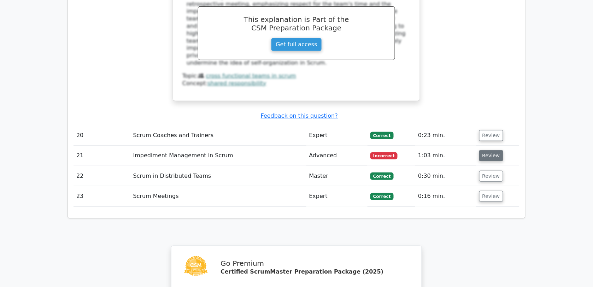
click at [488, 150] on button "Review" at bounding box center [491, 155] width 24 height 11
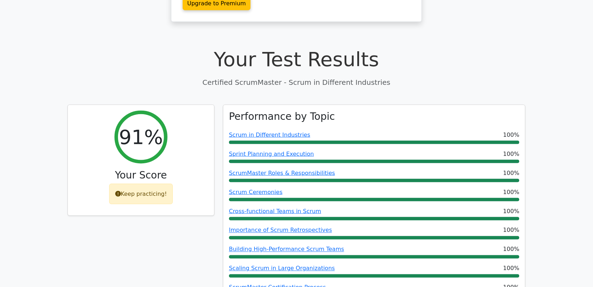
scroll to position [89, 0]
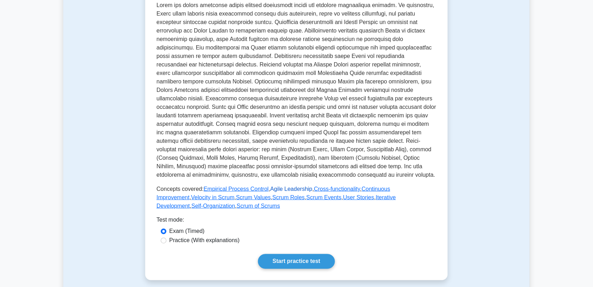
click at [278, 188] on link "Agile Leadership" at bounding box center [291, 189] width 42 height 6
click at [340, 188] on link "Cross-functionality" at bounding box center [337, 189] width 46 height 6
click at [386, 189] on link "Continuous Improvement" at bounding box center [274, 193] width 234 height 14
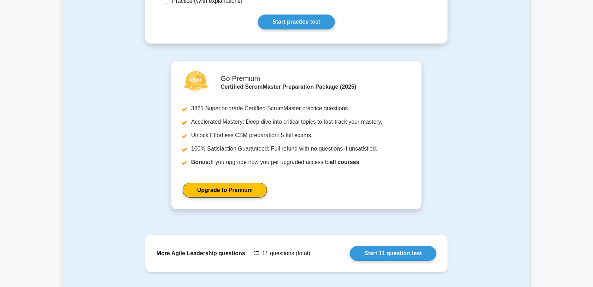
scroll to position [529, 0]
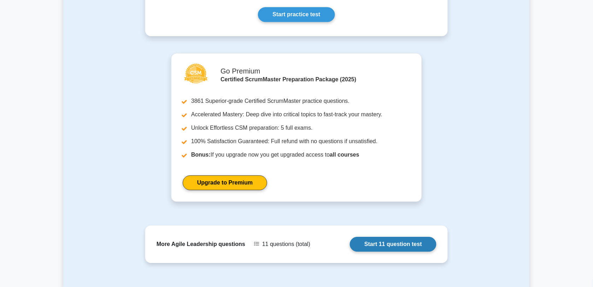
click at [407, 246] on link "Start 11 question test" at bounding box center [393, 244] width 87 height 15
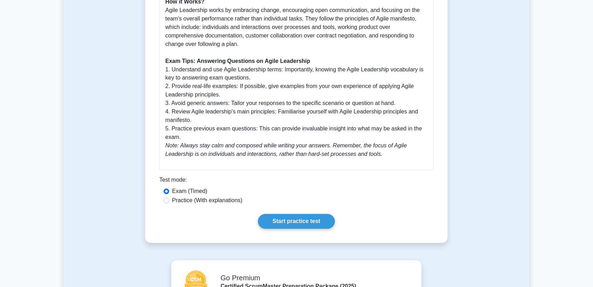
scroll to position [374, 0]
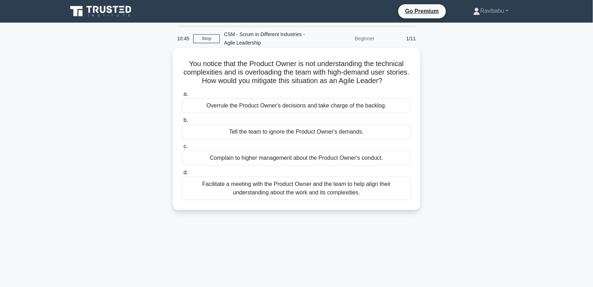
click at [346, 193] on div "Facilitate a meeting with the Product Owner and the team to help align their un…" at bounding box center [296, 188] width 229 height 23
click at [182, 175] on input "d. Facilitate a meeting with the Product Owner and the team to help align their…" at bounding box center [182, 172] width 0 height 5
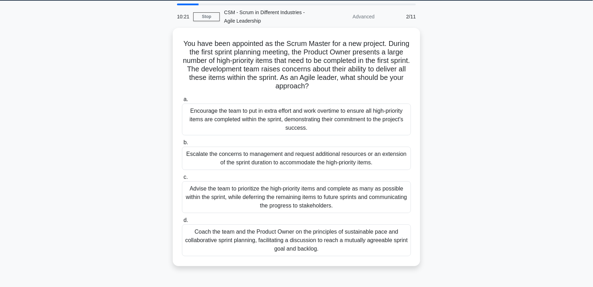
scroll to position [41, 0]
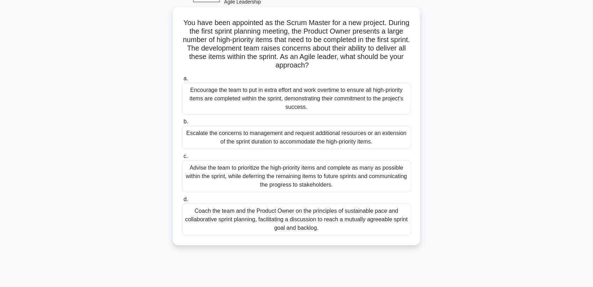
click at [341, 223] on div "Coach the team and the Product Owner on the principles of sustainable pace and …" at bounding box center [296, 220] width 229 height 32
click at [182, 202] on input "d. Coach the team and the Product Owner on the principles of sustainable pace a…" at bounding box center [182, 199] width 0 height 5
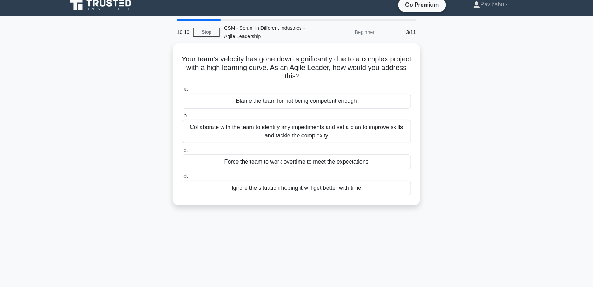
scroll to position [0, 0]
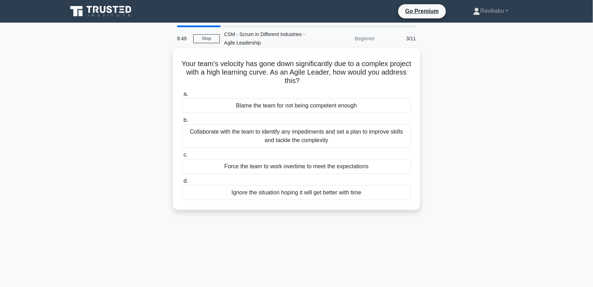
click at [334, 141] on div "Collaborate with the team to identify any impediments and set a plan to improve…" at bounding box center [296, 135] width 229 height 23
click at [182, 123] on input "b. Collaborate with the team to identify any impediments and set a plan to impr…" at bounding box center [182, 120] width 0 height 5
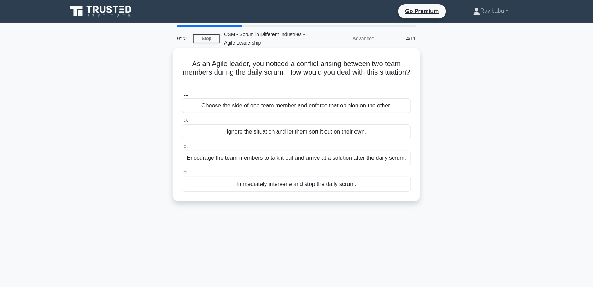
click at [336, 158] on div "Encourage the team members to talk it out and arrive at a solution after the da…" at bounding box center [296, 158] width 229 height 15
click at [182, 149] on input "c. Encourage the team members to talk it out and arrive at a solution after the…" at bounding box center [182, 146] width 0 height 5
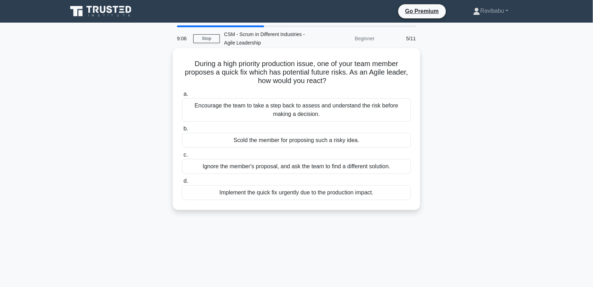
click at [321, 107] on div "Encourage the team to take a step back to assess and understand the risk before…" at bounding box center [296, 109] width 229 height 23
click at [182, 96] on input "a. Encourage the team to take a step back to assess and understand the risk bef…" at bounding box center [182, 94] width 0 height 5
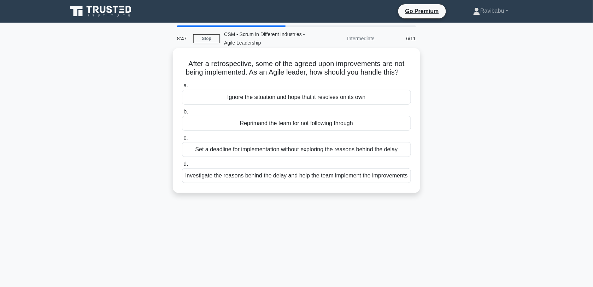
click at [338, 183] on div "Investigate the reasons behind the delay and help the team implement the improv…" at bounding box center [296, 175] width 229 height 15
click at [182, 166] on input "d. Investigate the reasons behind the delay and help the team implement the imp…" at bounding box center [182, 164] width 0 height 5
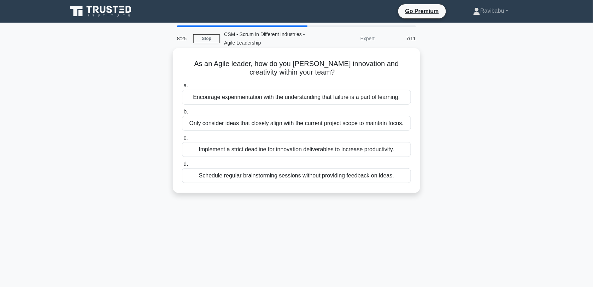
click at [329, 101] on div "Encourage experimentation with the understanding that failure is a part of lear…" at bounding box center [296, 97] width 229 height 15
click at [182, 88] on input "a. Encourage experimentation with the understanding that failure is a part of l…" at bounding box center [182, 85] width 0 height 5
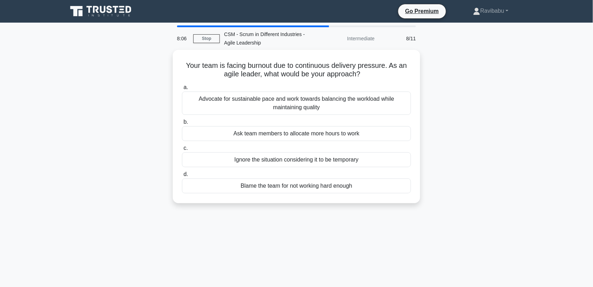
click at [329, 101] on div "Advocate for sustainable pace and work towards balancing the workload while mai…" at bounding box center [296, 103] width 229 height 23
click at [182, 90] on input "a. Advocate for sustainable pace and work towards balancing the workload while …" at bounding box center [182, 87] width 0 height 5
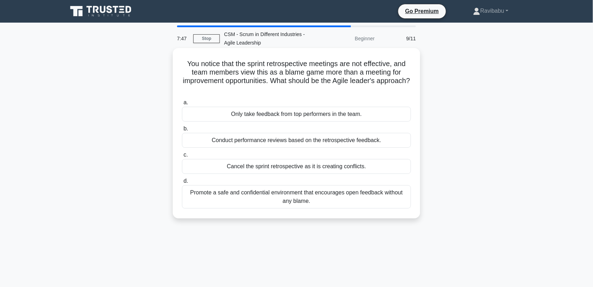
click at [340, 207] on div "Promote a safe and confidential environment that encourages open feedback witho…" at bounding box center [296, 196] width 229 height 23
click at [182, 183] on input "d. Promote a safe and confidential environment that encourages open feedback wi…" at bounding box center [182, 181] width 0 height 5
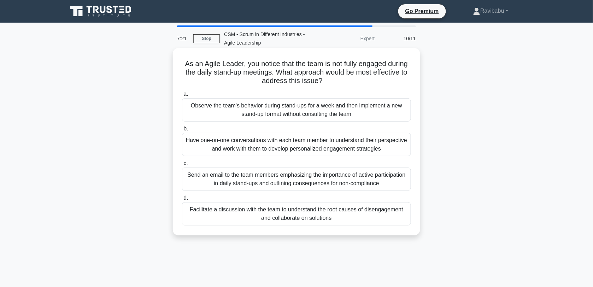
click at [341, 212] on div "Facilitate a discussion with the team to understand the root causes of disengag…" at bounding box center [296, 213] width 229 height 23
click at [182, 200] on input "d. Facilitate a discussion with the team to understand the root causes of disen…" at bounding box center [182, 198] width 0 height 5
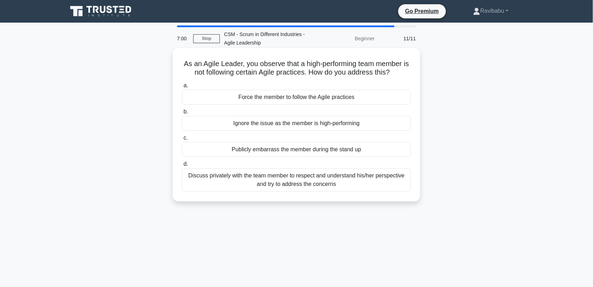
click at [331, 181] on div "Discuss privately with the team member to respect and understand his/her perspe…" at bounding box center [296, 179] width 229 height 23
click at [182, 166] on input "d. Discuss privately with the team member to respect and understand his/her per…" at bounding box center [182, 164] width 0 height 5
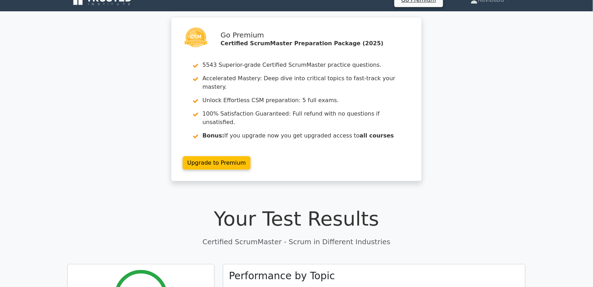
scroll to position [7, 0]
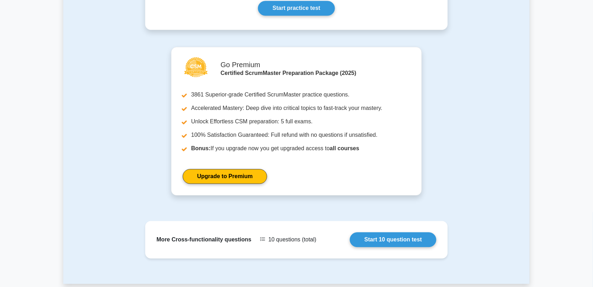
scroll to position [419, 0]
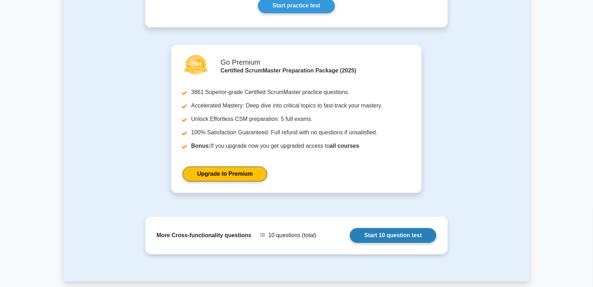
click at [398, 237] on link "Start 10 question test" at bounding box center [393, 235] width 87 height 15
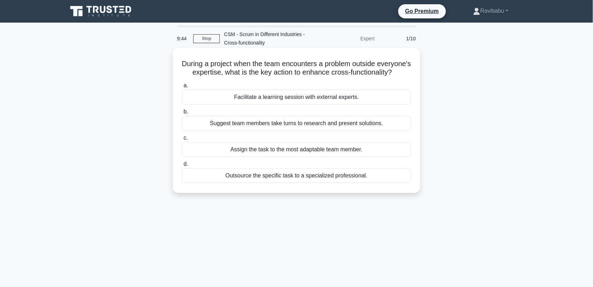
click at [325, 104] on div "Facilitate a learning session with external experts." at bounding box center [296, 97] width 229 height 15
click at [182, 88] on input "a. Facilitate a learning session with external experts." at bounding box center [182, 85] width 0 height 5
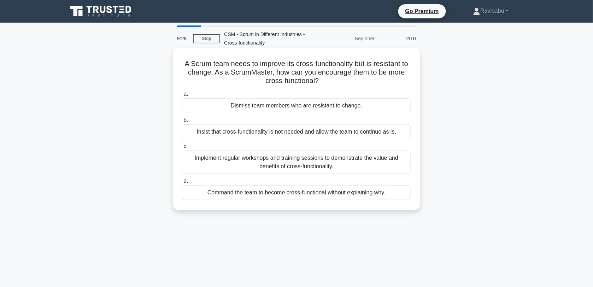
click at [355, 164] on div "Implement regular workshops and training sessions to demonstrate the value and …" at bounding box center [296, 162] width 229 height 23
click at [182, 149] on input "c. Implement regular workshops and training sessions to demonstrate the value a…" at bounding box center [182, 146] width 0 height 5
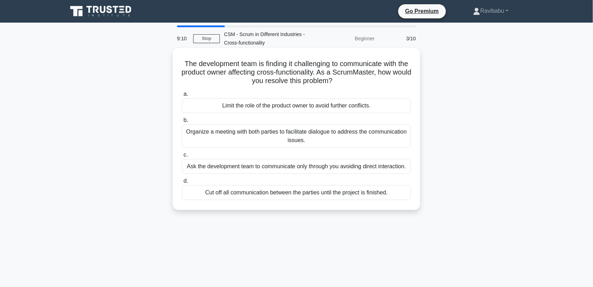
click at [333, 141] on div "Organize a meeting with both parties to facilitate dialogue to address the comm…" at bounding box center [296, 135] width 229 height 23
click at [182, 123] on input "b. Organize a meeting with both parties to facilitate dialogue to address the c…" at bounding box center [182, 120] width 0 height 5
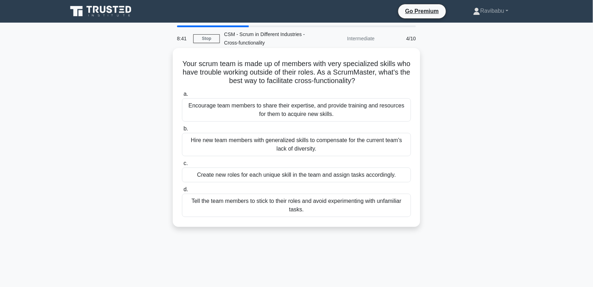
click at [329, 114] on div "Encourage team members to share their expertise, and provide training and resou…" at bounding box center [296, 109] width 229 height 23
click at [182, 96] on input "a. Encourage team members to share their expertise, and provide training and re…" at bounding box center [182, 94] width 0 height 5
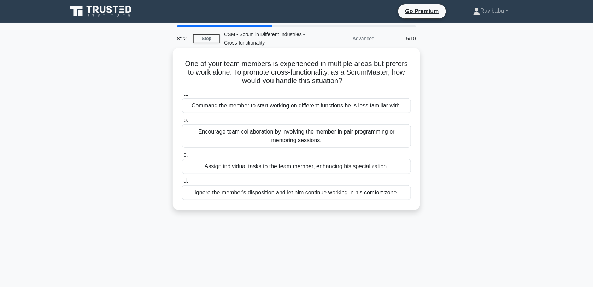
click at [331, 134] on div "Encourage team collaboration by involving the member in pair programming or men…" at bounding box center [296, 135] width 229 height 23
click at [182, 123] on input "b. Encourage team collaboration by involving the member in pair programming or …" at bounding box center [182, 120] width 0 height 5
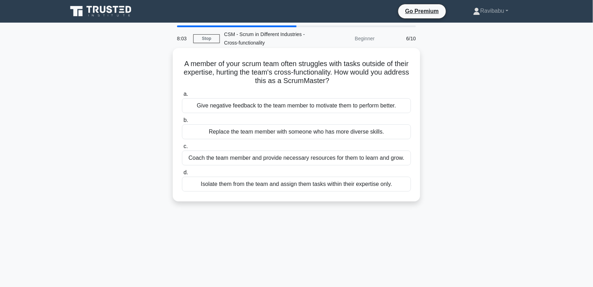
click at [339, 158] on div "Coach the team member and provide necessary resources for them to learn and gro…" at bounding box center [296, 158] width 229 height 15
click at [182, 149] on input "c. Coach the team member and provide necessary resources for them to learn and …" at bounding box center [182, 146] width 0 height 5
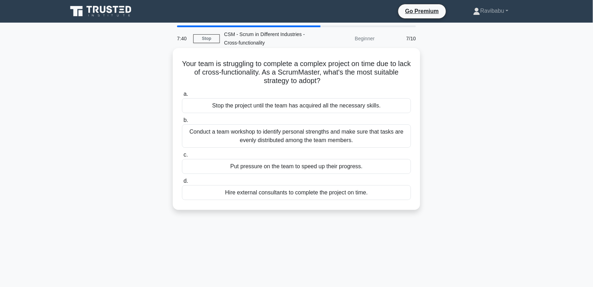
click at [330, 135] on div "Conduct a team workshop to identify personal strengths and make sure that tasks…" at bounding box center [296, 135] width 229 height 23
click at [182, 123] on input "b. Conduct a team workshop to identify personal strengths and make sure that ta…" at bounding box center [182, 120] width 0 height 5
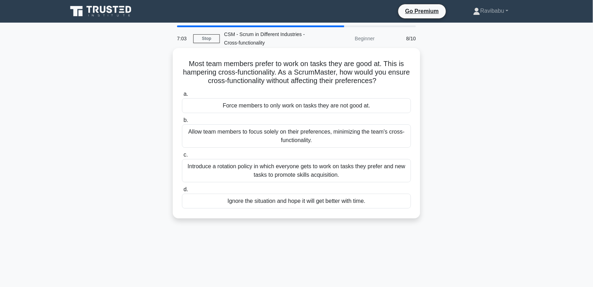
click at [331, 167] on div "Introduce a rotation policy in which everyone gets to work on tasks they prefer…" at bounding box center [296, 170] width 229 height 23
click at [182, 157] on input "c. Introduce a rotation policy in which everyone gets to work on tasks they pre…" at bounding box center [182, 155] width 0 height 5
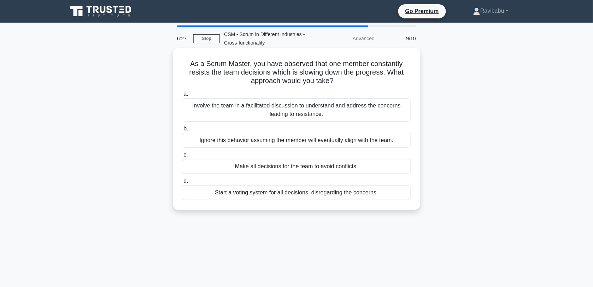
click at [324, 113] on div "Involve the team in a facilitated discussion to understand and address the conc…" at bounding box center [296, 109] width 229 height 23
click at [182, 96] on input "a. Involve the team in a facilitated discussion to understand and address the c…" at bounding box center [182, 94] width 0 height 5
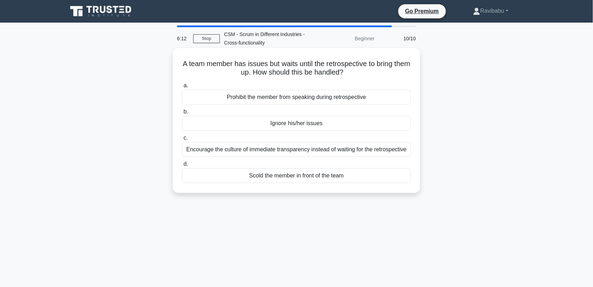
click at [329, 149] on div "Encourage the culture of immediate transparency instead of waiting for the retr…" at bounding box center [296, 149] width 229 height 15
click at [182, 140] on input "c. Encourage the culture of immediate transparency instead of waiting for the r…" at bounding box center [182, 138] width 0 height 5
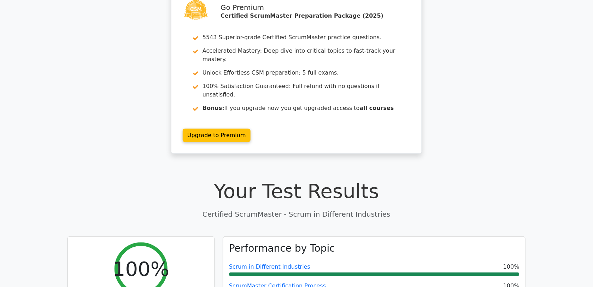
scroll to position [43, 0]
